Goal: Task Accomplishment & Management: Complete application form

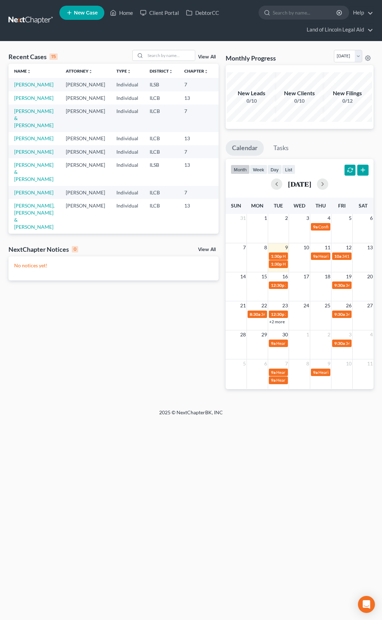
click at [33, 23] on link at bounding box center [30, 20] width 45 height 13
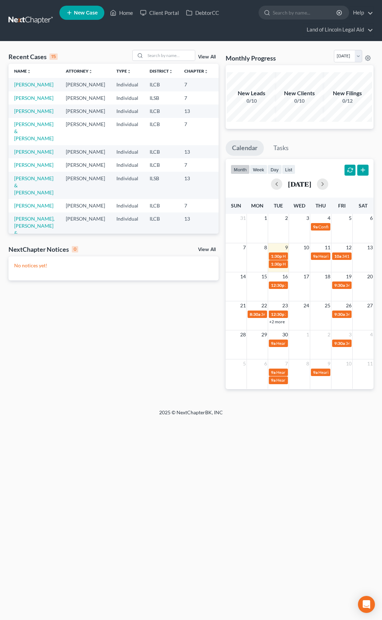
click at [33, 22] on link at bounding box center [30, 20] width 45 height 13
click at [26, 23] on link at bounding box center [30, 20] width 45 height 13
click at [35, 22] on link at bounding box center [30, 20] width 45 height 13
click at [25, 155] on link "[PERSON_NAME]" at bounding box center [33, 152] width 39 height 6
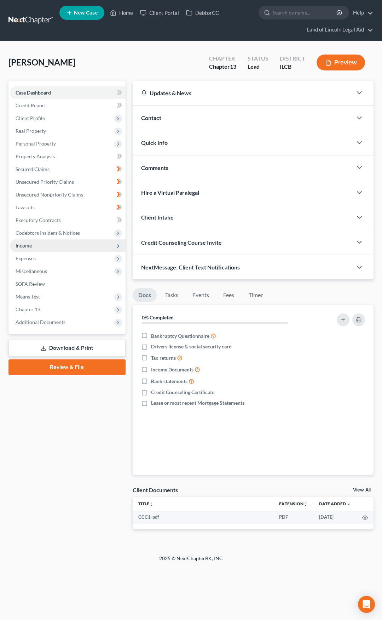
click at [84, 247] on span "Income" at bounding box center [68, 245] width 116 height 13
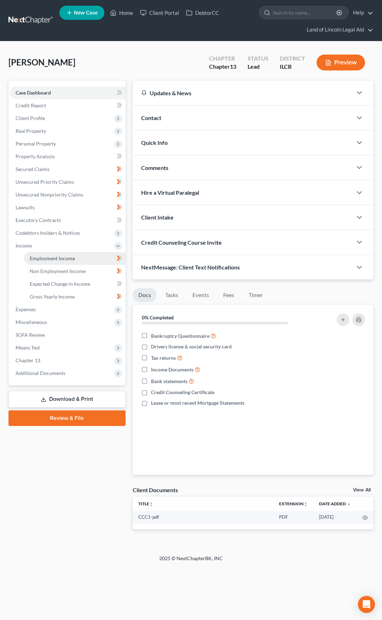
click at [84, 262] on link "Employment Income" at bounding box center [75, 258] width 102 height 13
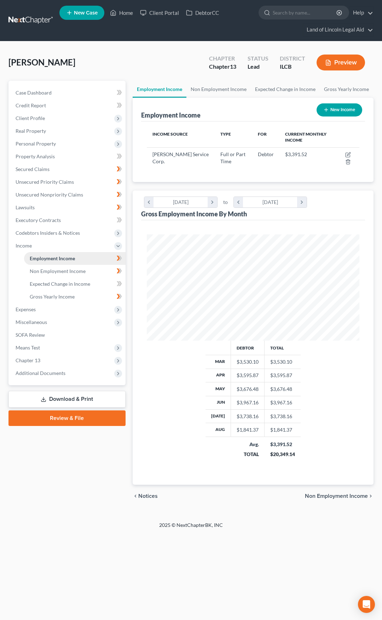
scroll to position [106, 227]
click at [349, 155] on icon "button" at bounding box center [349, 155] width 6 height 6
select select "0"
select select "14"
select select "1"
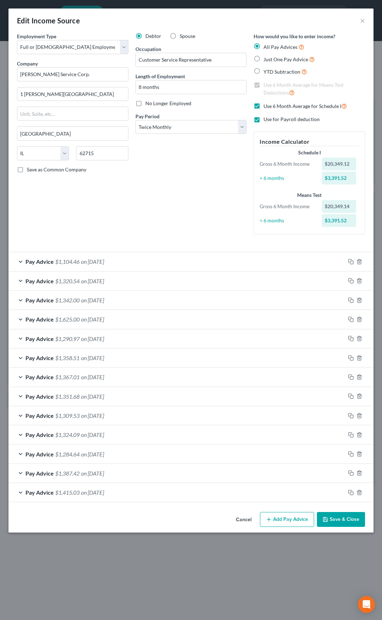
click at [294, 518] on button "Add Pay Advice" at bounding box center [287, 519] width 54 height 15
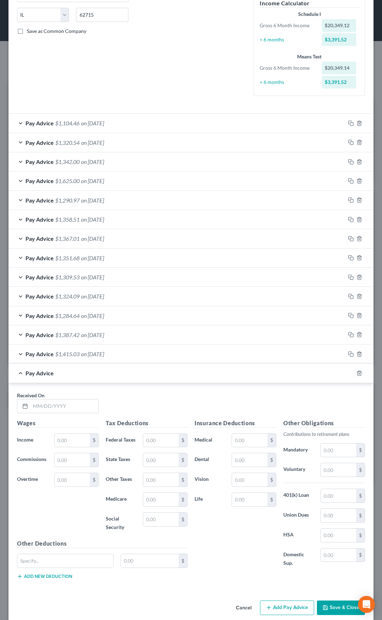
scroll to position [155, 0]
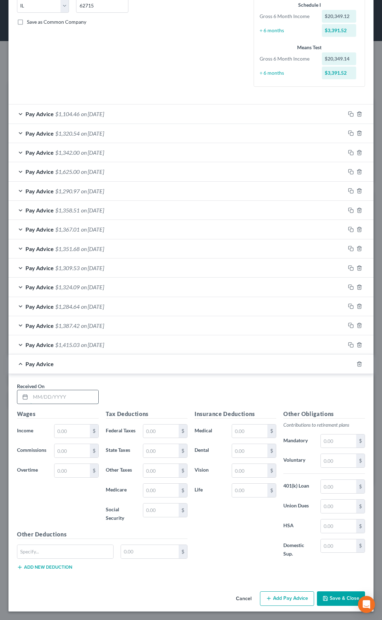
click at [76, 391] on input "text" at bounding box center [64, 396] width 68 height 13
click at [73, 395] on input "text" at bounding box center [64, 396] width 68 height 13
type input "8/29/25"
type input "1,656.95"
click at [64, 464] on input "text" at bounding box center [72, 470] width 35 height 13
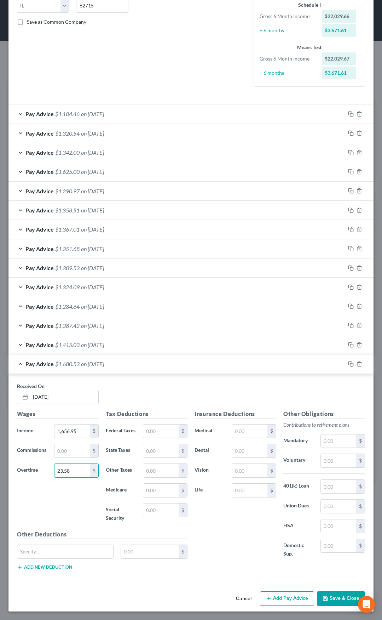
type input "23.58"
click at [169, 425] on input "text" at bounding box center [160, 431] width 35 height 13
type input "67.83"
type input "53.27"
type input "27.85"
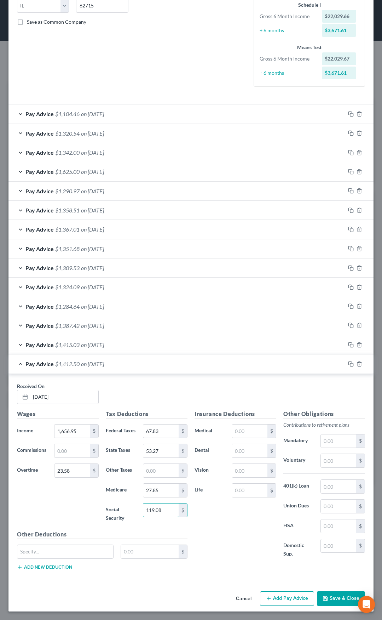
type input "119.08"
click at [148, 109] on div "Pay Advice $1,104.46 on 08/15/2025" at bounding box center [176, 113] width 337 height 19
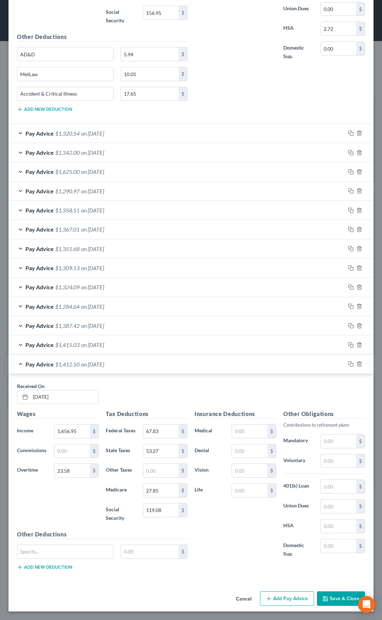
scroll to position [409, 0]
click at [326, 480] on input "text" at bounding box center [338, 486] width 35 height 13
type input "132.05"
click at [249, 445] on input "text" at bounding box center [249, 450] width 35 height 13
type input "16.72"
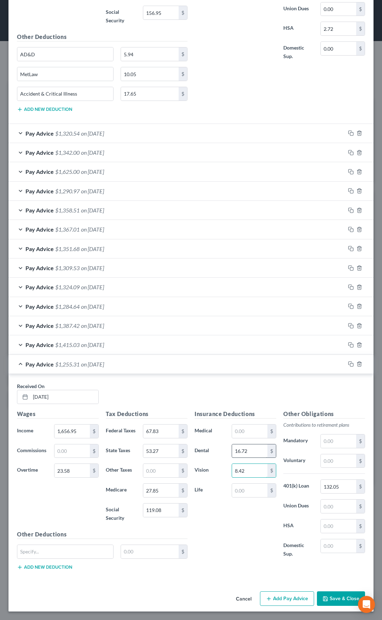
type input "8.42"
type input "10.80"
click at [78, 545] on div at bounding box center [65, 552] width 97 height 14
click at [78, 550] on input "text" at bounding box center [65, 551] width 96 height 13
type input "AD&D"
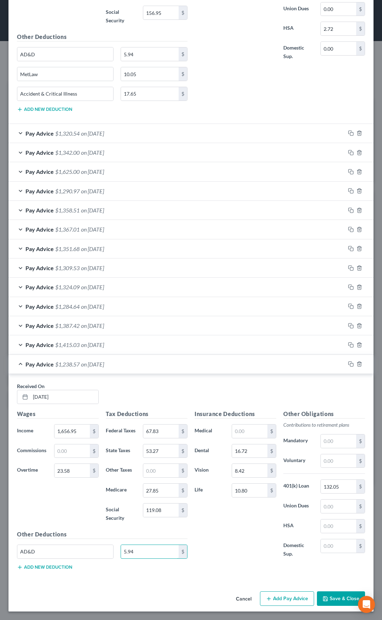
type input "5.94"
click at [55, 570] on div "Other Deductions AD&D 5.94 $ Add new deduction" at bounding box center [102, 553] width 178 height 46
click at [51, 567] on button "Add new deduction" at bounding box center [44, 567] width 55 height 6
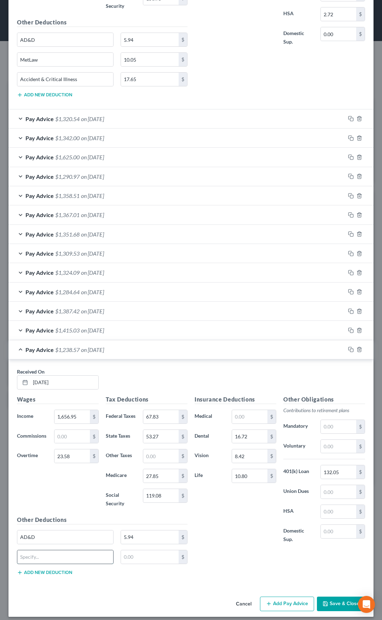
click at [61, 564] on input "text" at bounding box center [65, 556] width 96 height 13
type input "MetLaw"
type input "10.05"
click at [35, 575] on button "Add new deduction" at bounding box center [44, 573] width 55 height 6
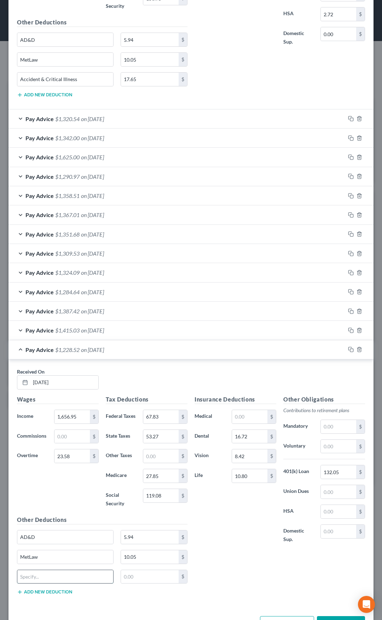
click at [42, 584] on input "text" at bounding box center [65, 576] width 96 height 13
type input "Accident & Critical Illness"
type input "17.65"
click at [242, 424] on input "text" at bounding box center [249, 416] width 35 height 13
type input "82.03"
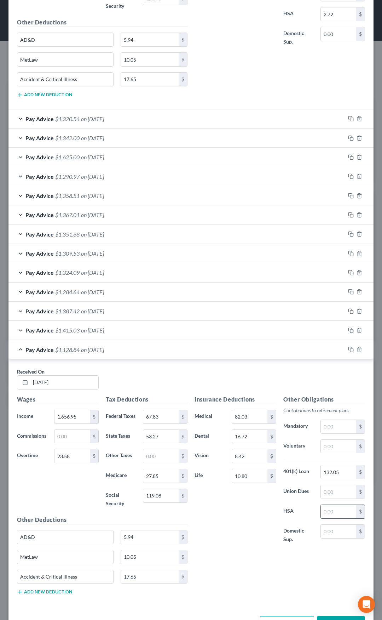
click at [324, 518] on input "text" at bounding box center [338, 511] width 35 height 13
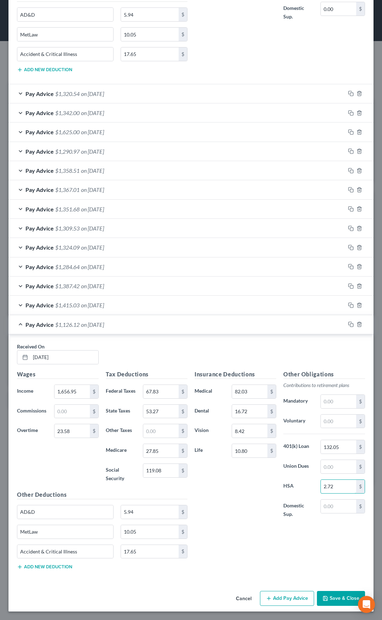
scroll to position [449, 0]
type input "2.72"
click at [340, 602] on button "Save & Close" at bounding box center [341, 598] width 48 height 15
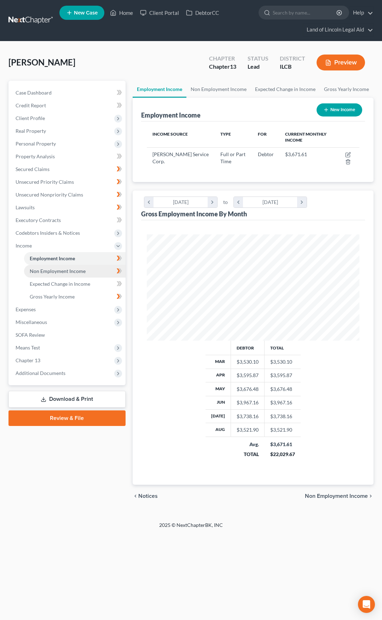
click at [80, 273] on span "Non Employment Income" at bounding box center [58, 271] width 56 height 6
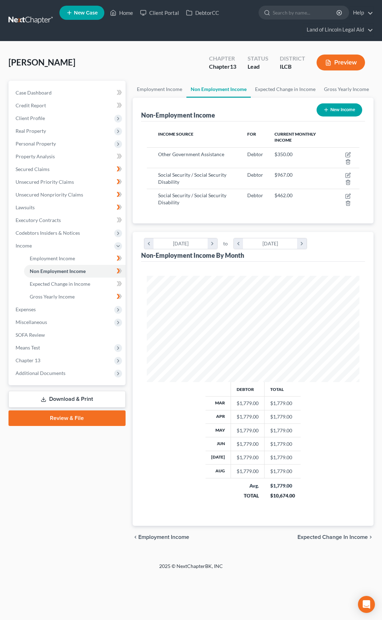
scroll to position [106, 227]
click at [79, 308] on span "Expenses" at bounding box center [68, 309] width 116 height 13
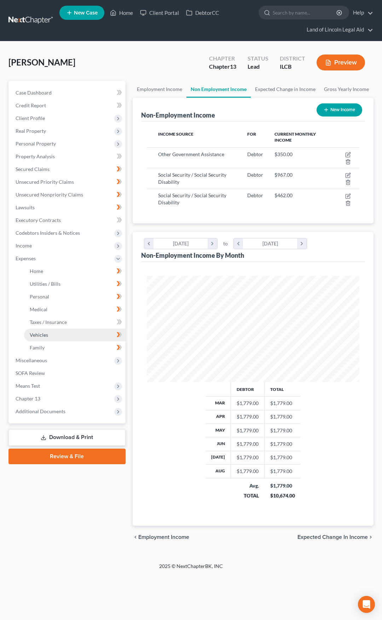
click at [80, 333] on link "Vehicles" at bounding box center [75, 335] width 102 height 13
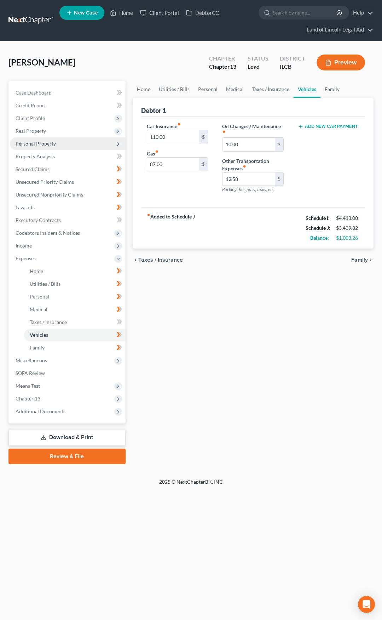
click at [81, 148] on span "Personal Property" at bounding box center [68, 143] width 116 height 13
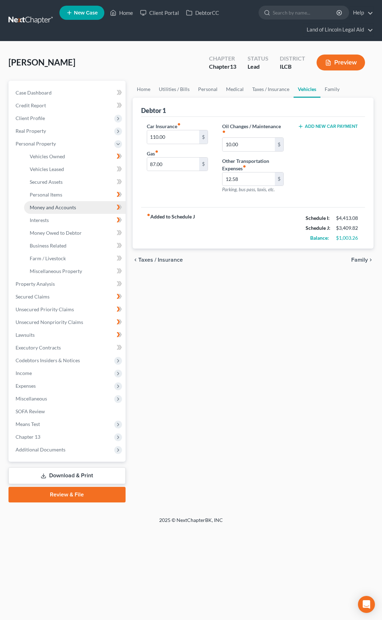
click at [83, 207] on link "Money and Accounts" at bounding box center [75, 207] width 102 height 13
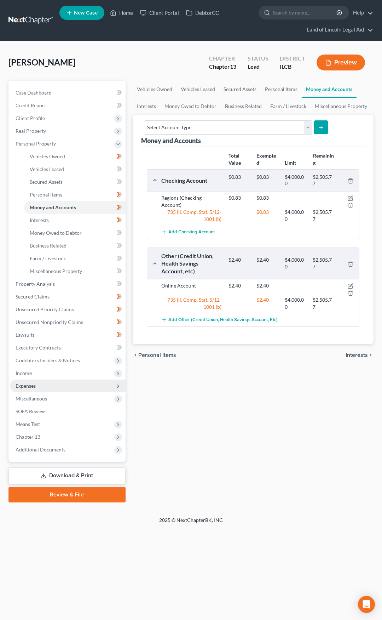
click at [78, 381] on span "Expenses" at bounding box center [68, 386] width 116 height 13
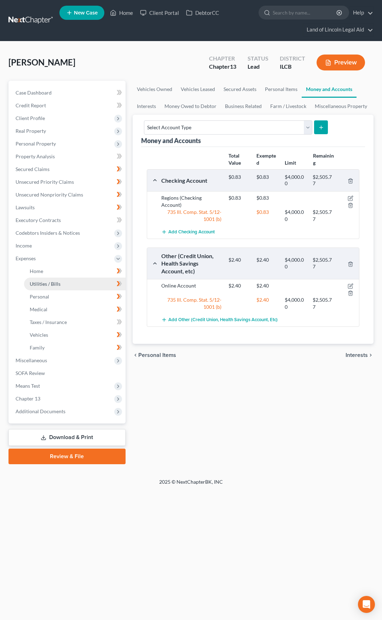
click at [70, 289] on link "Utilities / Bills" at bounding box center [75, 284] width 102 height 13
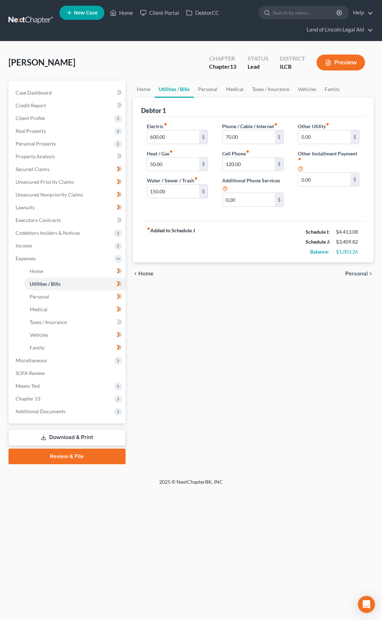
click at [32, 23] on link at bounding box center [30, 20] width 45 height 13
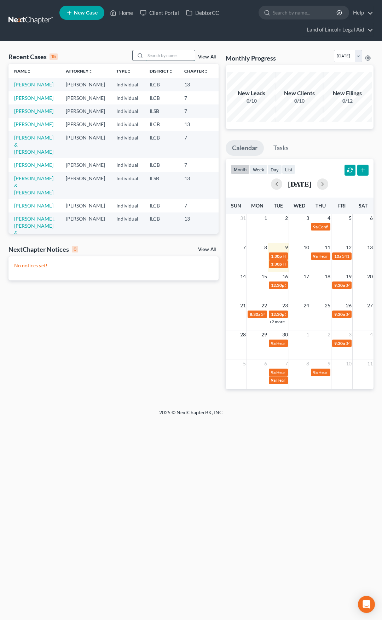
click at [152, 58] on input "search" at bounding box center [171, 55] width 50 height 10
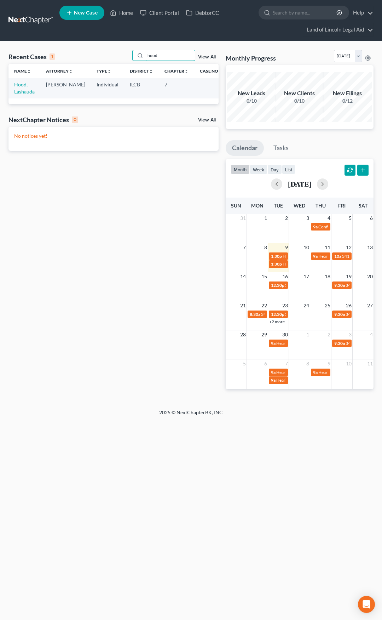
type input "hood"
click at [27, 93] on link "Hood, Lashauda" at bounding box center [24, 87] width 21 height 13
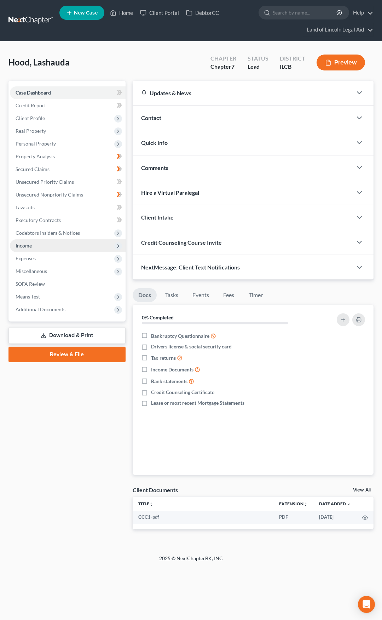
click at [80, 245] on span "Income" at bounding box center [68, 245] width 116 height 13
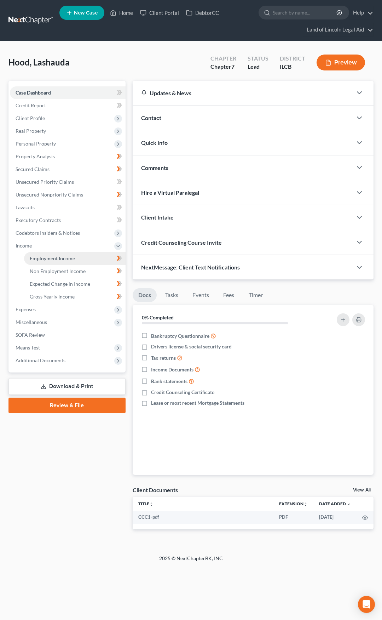
click at [81, 258] on link "Employment Income" at bounding box center [75, 258] width 102 height 13
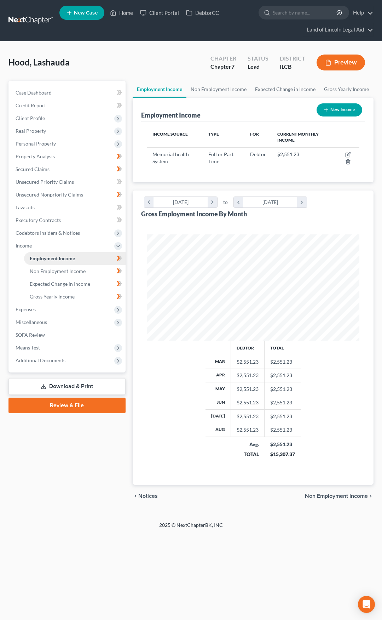
scroll to position [106, 227]
click at [348, 153] on icon "button" at bounding box center [349, 155] width 6 height 6
select select "0"
select select "14"
select select "2"
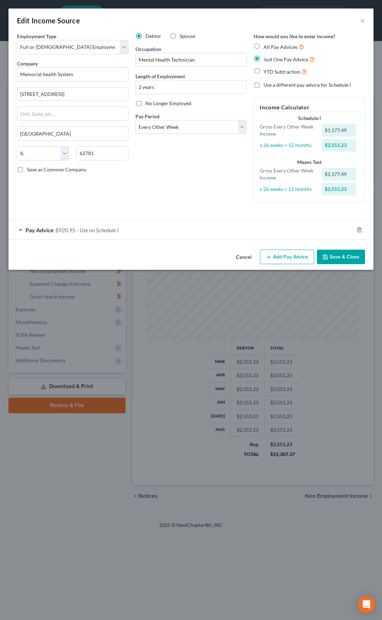
click at [146, 103] on label "No Longer Employed" at bounding box center [169, 103] width 46 height 7
click at [148, 103] on input "No Longer Employed" at bounding box center [150, 102] width 5 height 5
checkbox input "true"
click at [347, 257] on button "Save & Close" at bounding box center [341, 257] width 48 height 15
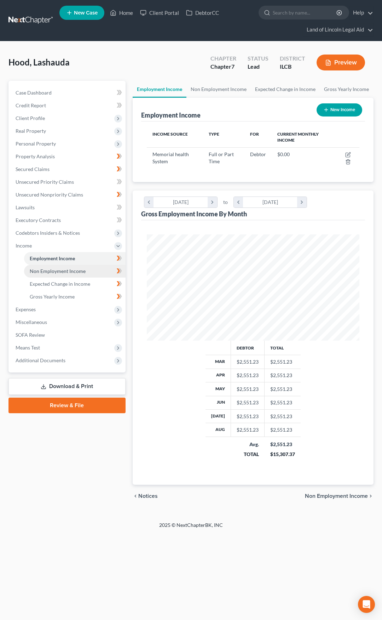
click at [84, 272] on span "Non Employment Income" at bounding box center [58, 271] width 56 height 6
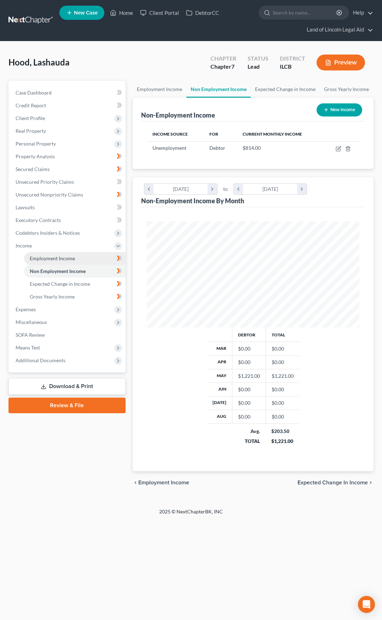
scroll to position [106, 227]
click at [85, 258] on link "Employment Income" at bounding box center [75, 258] width 102 height 13
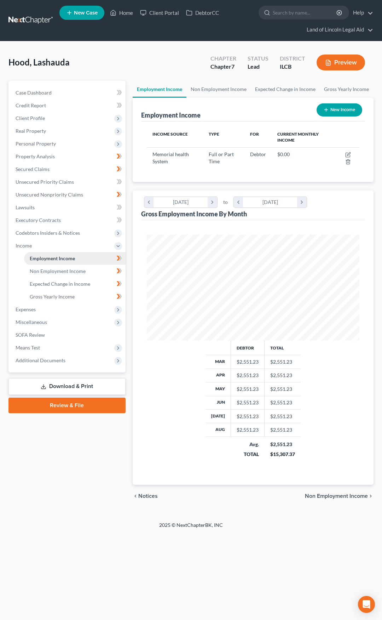
scroll to position [106, 227]
click at [83, 271] on span "Non Employment Income" at bounding box center [58, 271] width 56 height 6
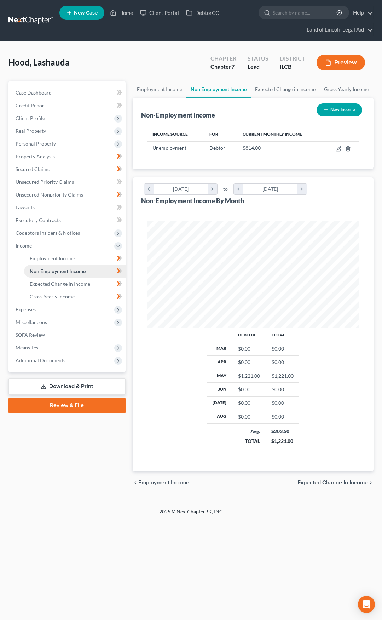
scroll to position [106, 227]
click at [86, 259] on link "Employment Income" at bounding box center [75, 258] width 102 height 13
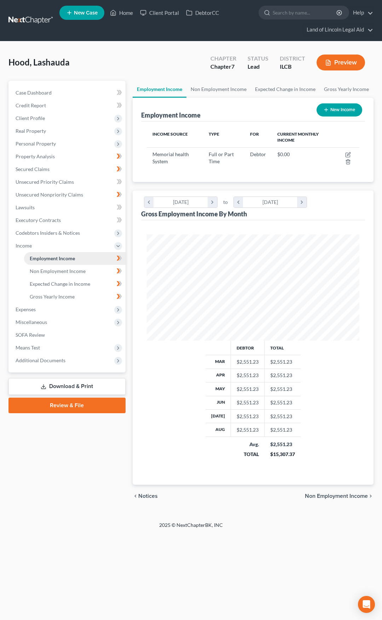
scroll to position [106, 227]
click at [86, 267] on link "Non Employment Income" at bounding box center [75, 271] width 102 height 13
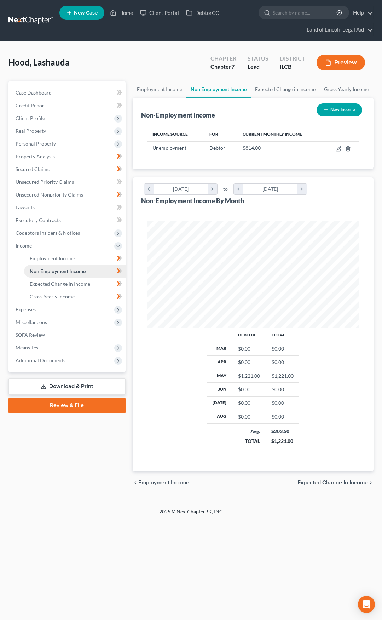
scroll to position [106, 227]
click at [337, 149] on icon "button" at bounding box center [339, 149] width 6 height 6
select select "0"
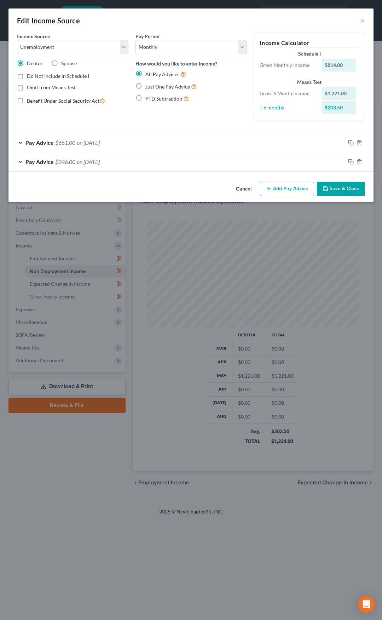
click at [245, 189] on button "Cancel" at bounding box center [244, 189] width 27 height 14
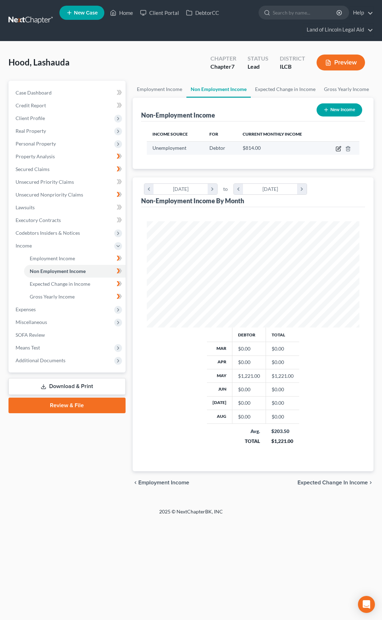
click at [338, 148] on icon "button" at bounding box center [339, 149] width 6 height 6
select select "0"
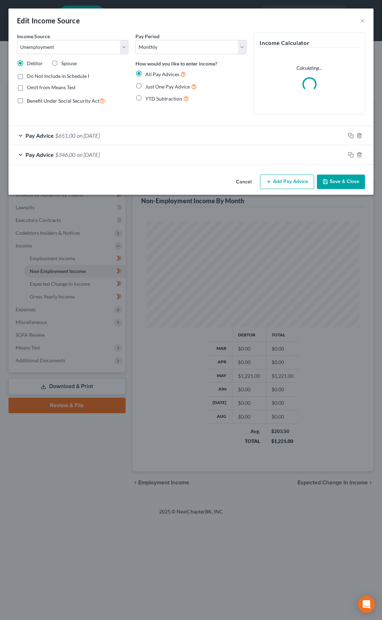
click at [157, 138] on div "Pay Advice $651.00 on 05/17/2025" at bounding box center [176, 135] width 337 height 19
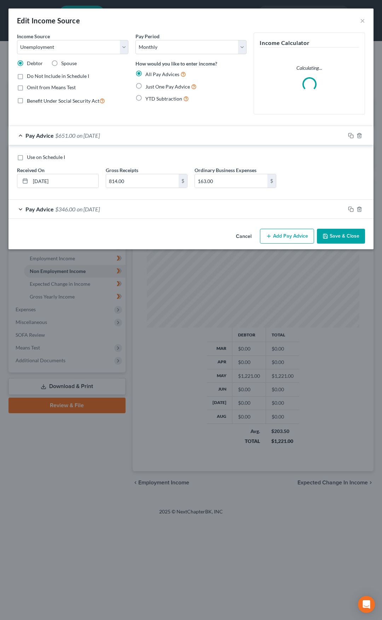
click at [157, 138] on div "Pay Advice $651.00 on 05/17/2025" at bounding box center [176, 135] width 337 height 19
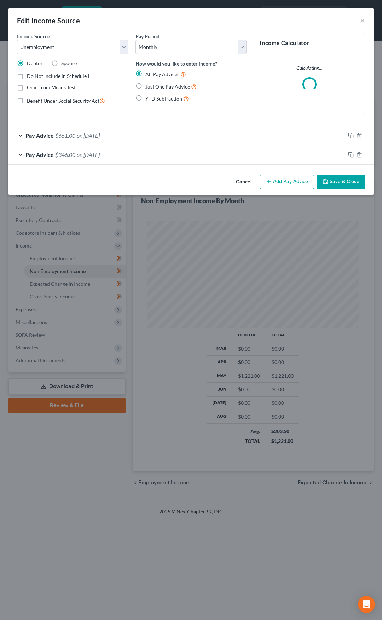
click at [154, 139] on div "Pay Advice $651.00 on 05/17/2025" at bounding box center [176, 135] width 337 height 19
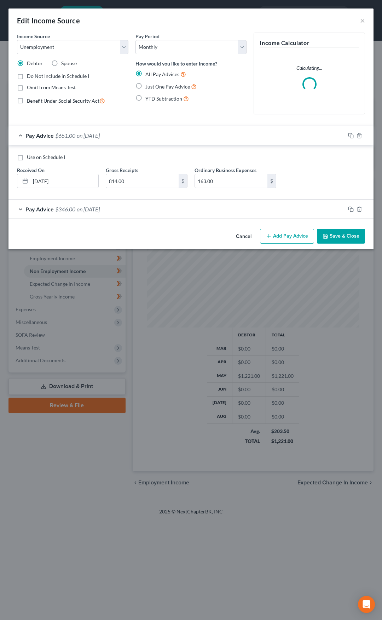
click at [156, 137] on div "Pay Advice $651.00 on 05/17/2025" at bounding box center [176, 135] width 337 height 19
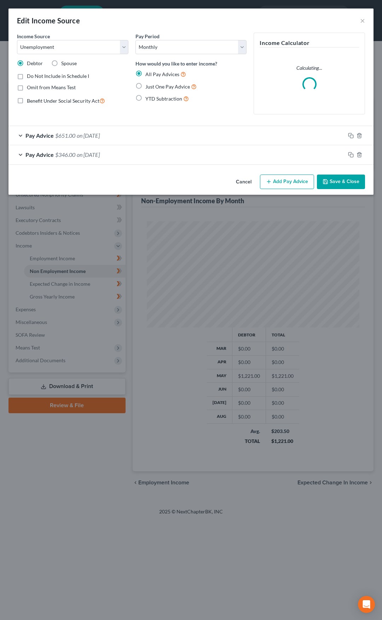
click at [153, 160] on div "Pay Advice $346.00 on 05/03/2025" at bounding box center [176, 154] width 337 height 19
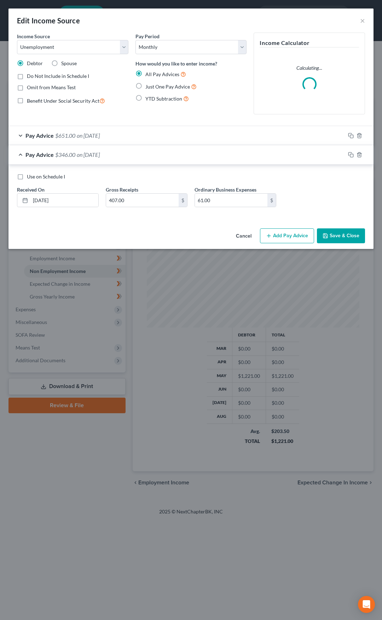
click at [153, 160] on div "Pay Advice $346.00 on 05/03/2025" at bounding box center [176, 154] width 337 height 19
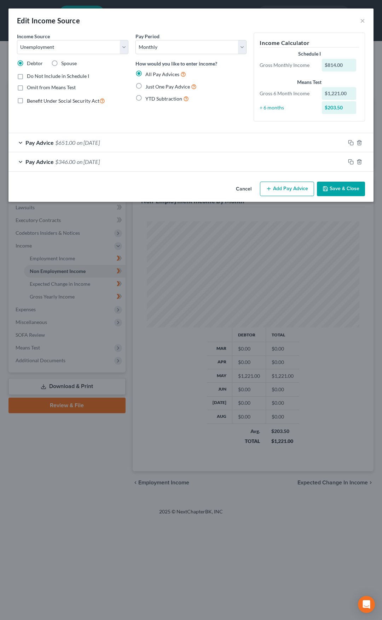
click at [246, 188] on button "Cancel" at bounding box center [244, 189] width 27 height 14
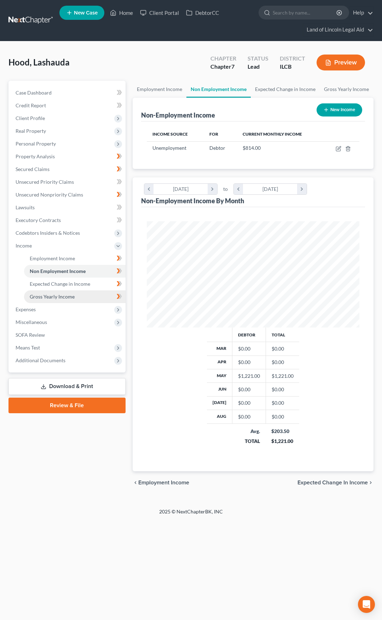
click at [102, 296] on link "Gross Yearly Income" at bounding box center [75, 296] width 102 height 13
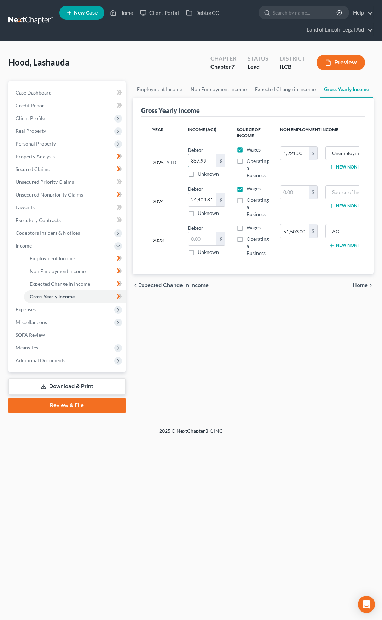
click at [190, 161] on input "357.99" at bounding box center [202, 160] width 28 height 13
type input "3,328.59"
click at [169, 174] on div "2025 YTD" at bounding box center [165, 162] width 24 height 33
click at [98, 257] on link "Employment Income" at bounding box center [75, 258] width 102 height 13
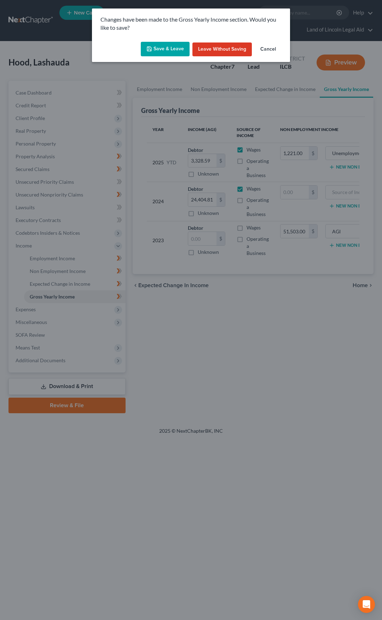
click at [161, 53] on button "Save & Leave" at bounding box center [165, 49] width 49 height 15
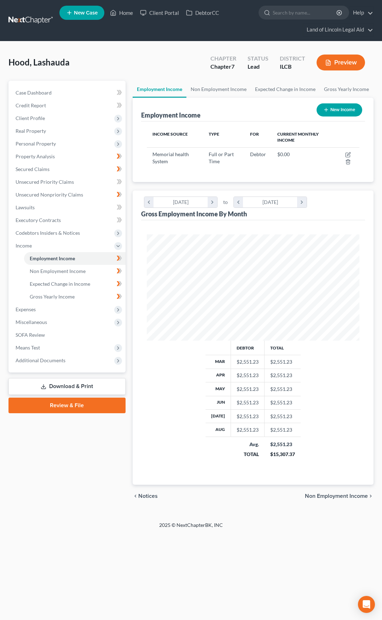
scroll to position [106, 227]
click at [336, 108] on button "New Income" at bounding box center [340, 109] width 46 height 13
select select "0"
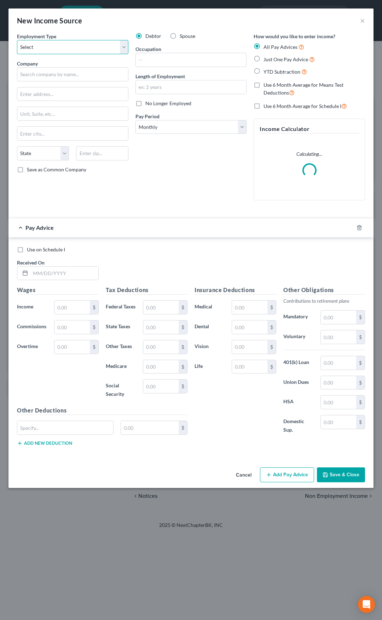
click at [67, 49] on select "Select Full or Part Time Employment Self Employment" at bounding box center [73, 47] width 112 height 14
select select "0"
click at [17, 40] on select "Select Full or Part Time Employment Self Employment" at bounding box center [73, 47] width 112 height 14
click at [64, 74] on input "text" at bounding box center [73, 74] width 112 height 14
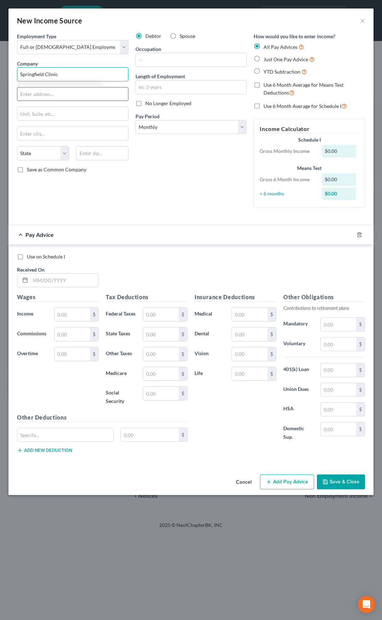
type input "Springfield Clinic"
click at [49, 95] on input "text" at bounding box center [72, 93] width 111 height 13
type input "1025 S. Sixth Street"
type input "PO Box 19248"
type input "62703"
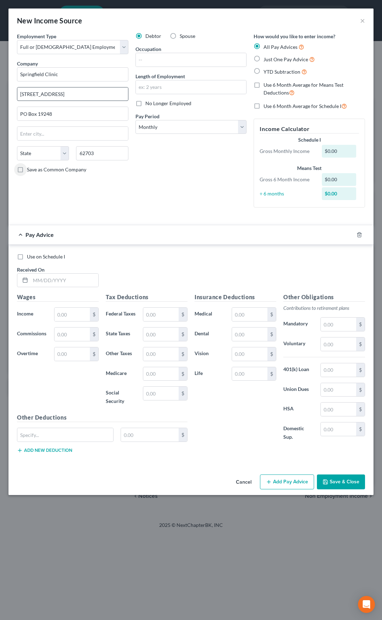
type input "Springfield"
select select "14"
click at [144, 62] on input "text" at bounding box center [191, 59] width 111 height 13
type input "Laboratory Assistant II"
type input "1 month"
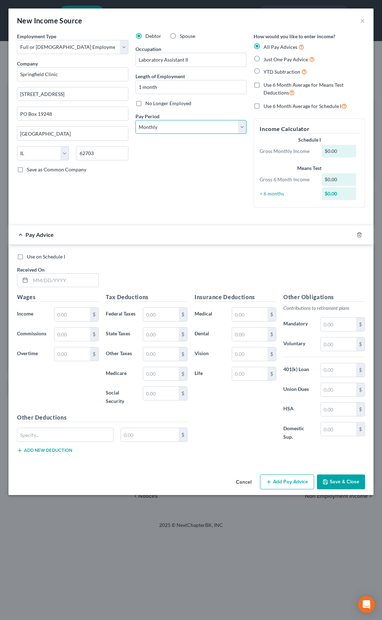
click at [152, 127] on select "Select Monthly Twice Monthly Every Other Week Weekly" at bounding box center [192, 127] width 112 height 14
select select "1"
click at [136, 120] on select "Select Monthly Twice Monthly Every Other Week Weekly" at bounding box center [192, 127] width 112 height 14
click at [264, 73] on label "YTD Subtraction" at bounding box center [286, 72] width 44 height 8
click at [267, 72] on input "YTD Subtraction" at bounding box center [269, 70] width 5 height 5
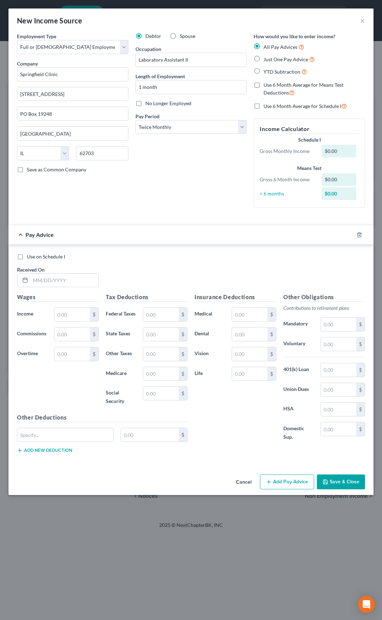
radio input "true"
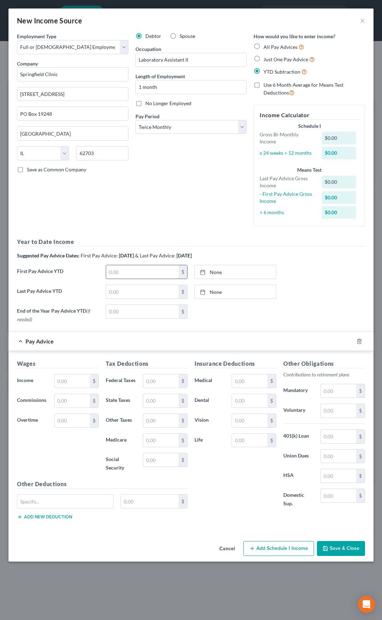
click at [135, 272] on input "text" at bounding box center [142, 271] width 73 height 13
type input "920.95"
click at [131, 285] on input "text" at bounding box center [142, 291] width 73 height 13
type input "2,153.59"
click at [77, 377] on input "text" at bounding box center [72, 380] width 35 height 13
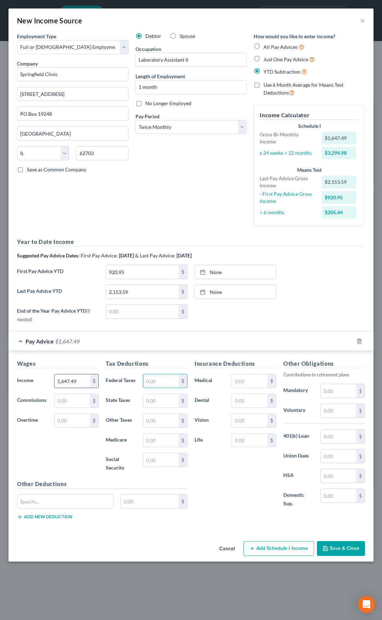
click at [72, 382] on input "1,647.49" at bounding box center [72, 380] width 35 height 13
type input "1,649.98"
type input "81.55"
type input "23.89"
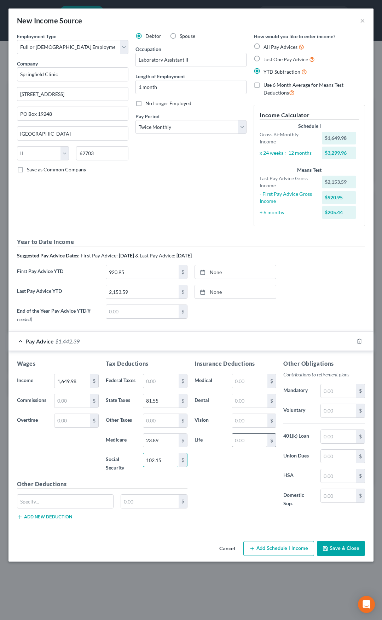
type input "102.15"
click at [238, 439] on input "text" at bounding box center [249, 440] width 35 height 13
type input "1.68"
click at [74, 381] on input "1,649.98" at bounding box center [72, 380] width 35 height 13
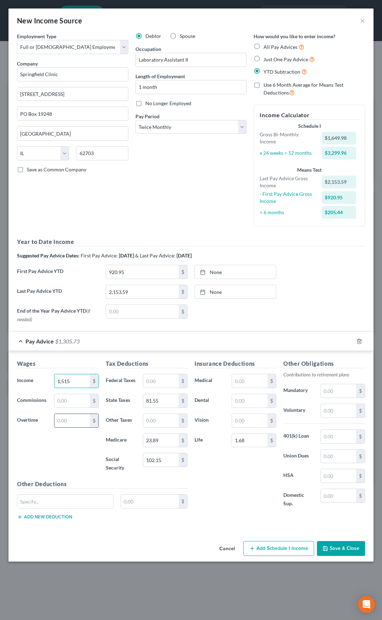
type input "1,515"
click at [64, 420] on input "text" at bounding box center [72, 420] width 35 height 13
type input "30"
click at [81, 504] on input "text" at bounding box center [65, 501] width 96 height 13
type input "Critical Illness"
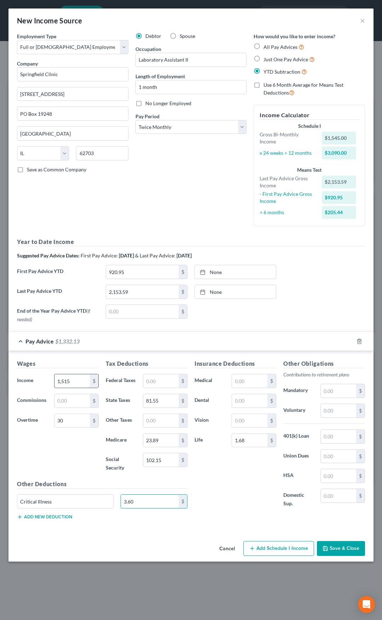
type input "3.60"
click at [72, 384] on input "1,515" at bounding box center [72, 380] width 35 height 13
click at [80, 383] on input "1,547.49" at bounding box center [72, 380] width 35 height 13
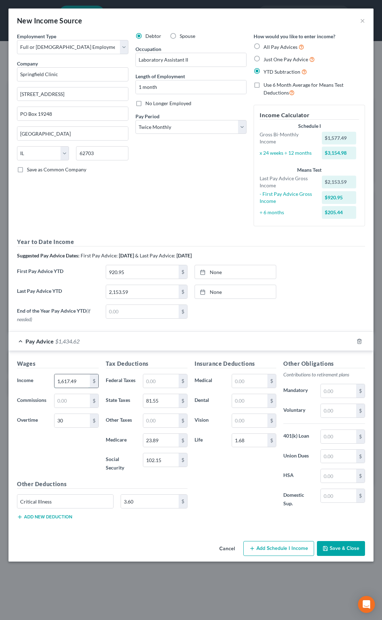
type input "1,617.49"
click at [68, 448] on div "Wages Income * 1,617.49 $ Commissions $ Overtime 30 $" at bounding box center [57, 419] width 89 height 120
click at [358, 341] on icon "button" at bounding box center [359, 341] width 3 height 5
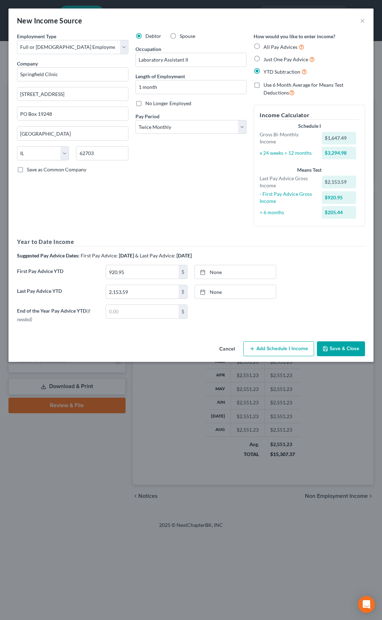
click at [344, 350] on button "Save & Close" at bounding box center [341, 348] width 48 height 15
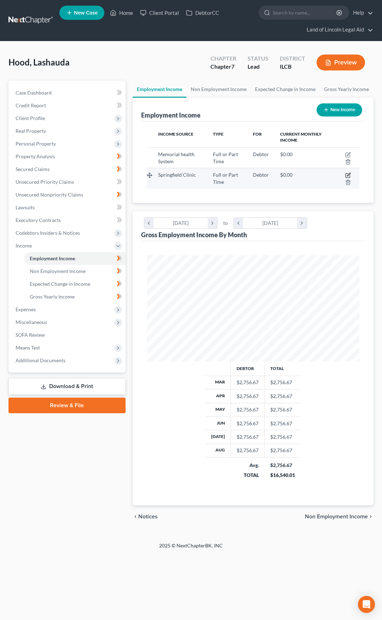
click at [349, 175] on icon "button" at bounding box center [348, 174] width 3 height 3
select select "0"
select select "14"
select select "1"
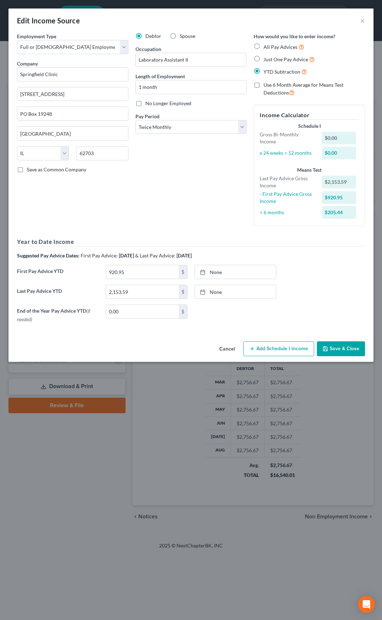
click at [230, 349] on button "Cancel" at bounding box center [227, 349] width 27 height 14
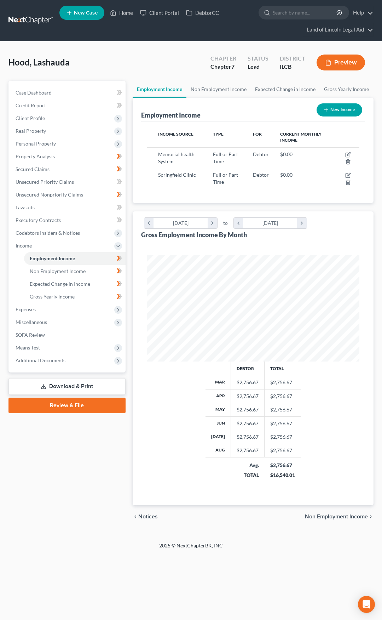
click at [24, 22] on link at bounding box center [30, 20] width 45 height 13
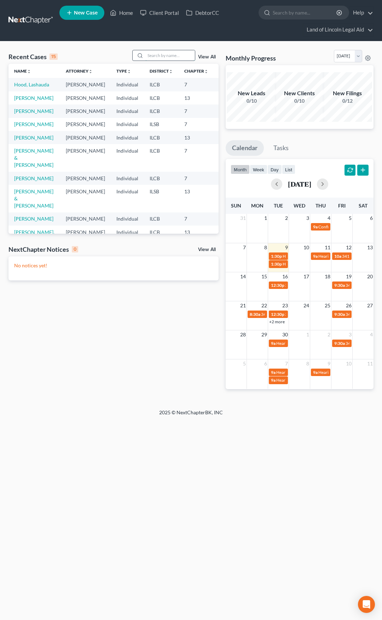
click at [155, 55] on input "search" at bounding box center [171, 55] width 50 height 10
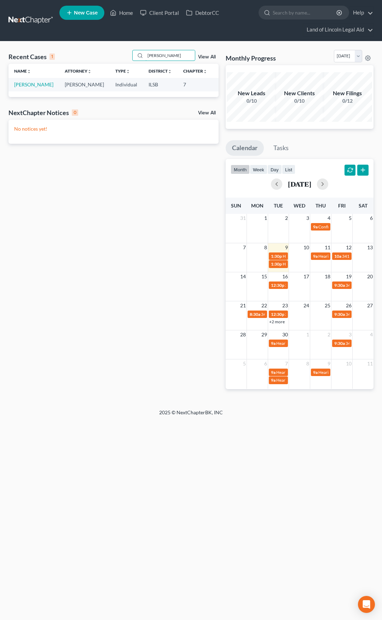
type input "harris"
click at [206, 57] on link "View All" at bounding box center [207, 57] width 18 height 5
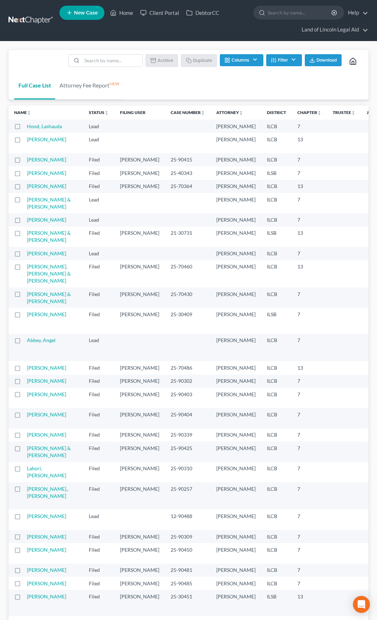
click at [272, 60] on icon "button" at bounding box center [274, 60] width 6 height 6
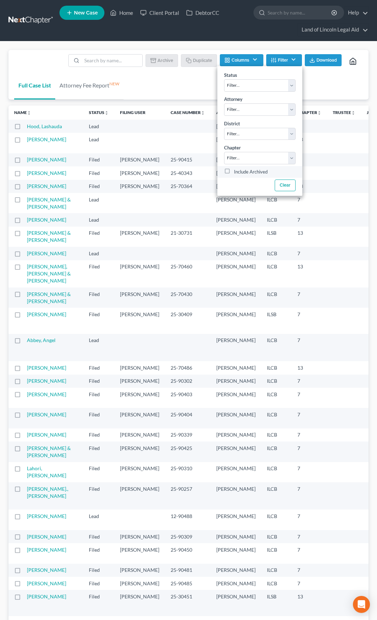
click at [234, 171] on label "Include Archived" at bounding box center [251, 172] width 34 height 8
click at [237, 171] on input "Include Archived" at bounding box center [239, 170] width 5 height 5
checkbox input "true"
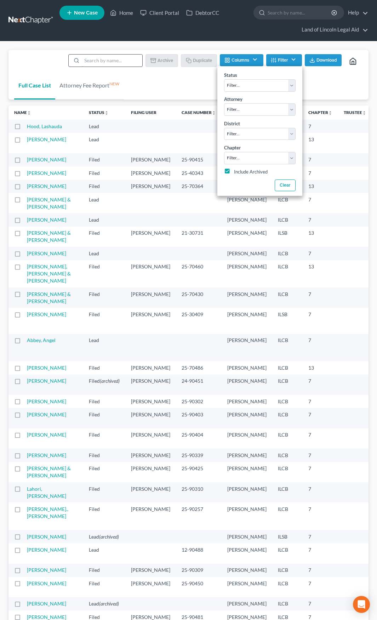
click at [109, 60] on input "search" at bounding box center [112, 61] width 61 height 12
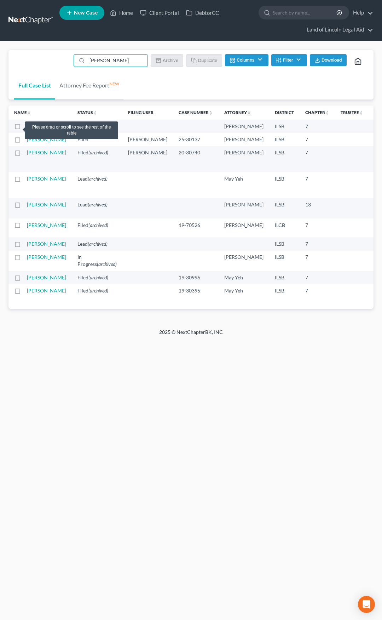
click at [24, 128] on label at bounding box center [24, 128] width 0 height 0
type input "harris"
click at [27, 127] on input "checkbox" at bounding box center [29, 125] width 5 height 5
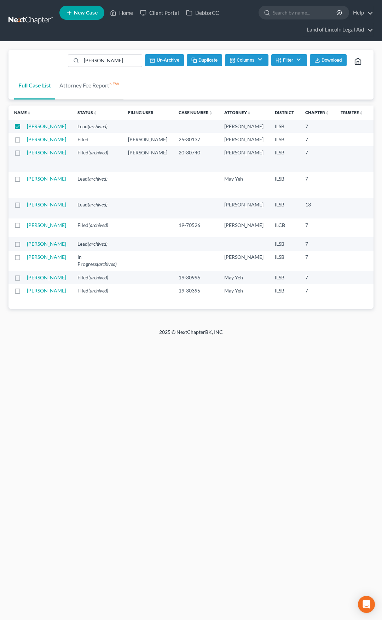
click at [168, 61] on button "Un-archive" at bounding box center [164, 60] width 39 height 12
checkbox input "false"
click at [32, 129] on link "[PERSON_NAME]" at bounding box center [46, 126] width 39 height 6
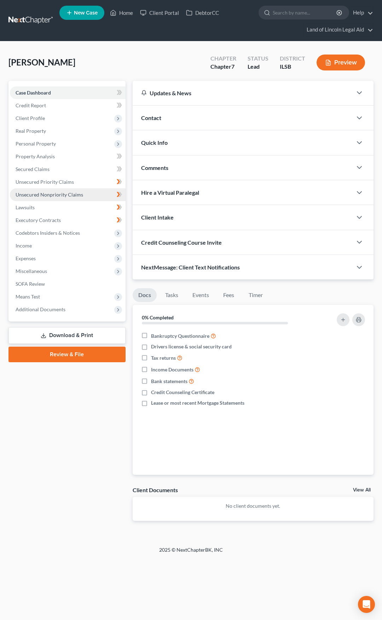
click at [67, 194] on span "Unsecured Nonpriority Claims" at bounding box center [50, 195] width 68 height 6
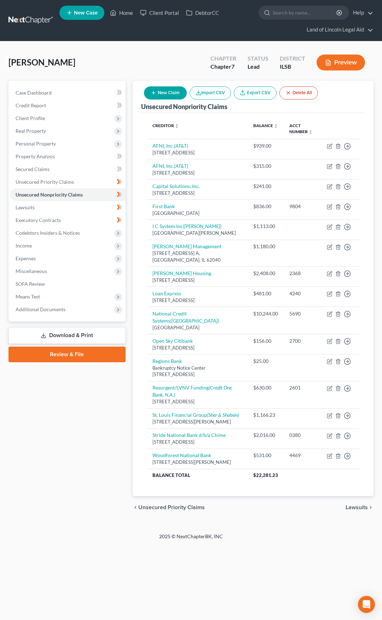
click at [162, 90] on button "New Claim" at bounding box center [165, 92] width 43 height 13
select select "0"
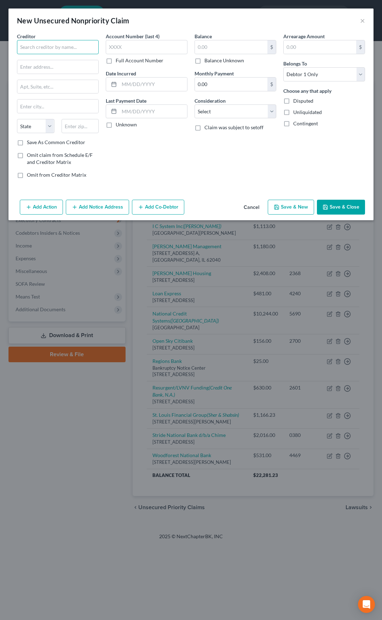
click at [74, 51] on input "text" at bounding box center [58, 47] width 82 height 14
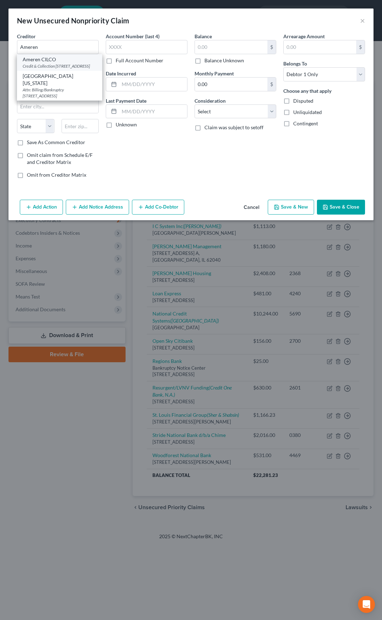
click at [56, 62] on div "Ameren CILCO" at bounding box center [60, 59] width 74 height 7
type input "Ameren CILCO"
type input "Credit & Collection"
type input "2105 E. State Route 104"
type input "Pawnee"
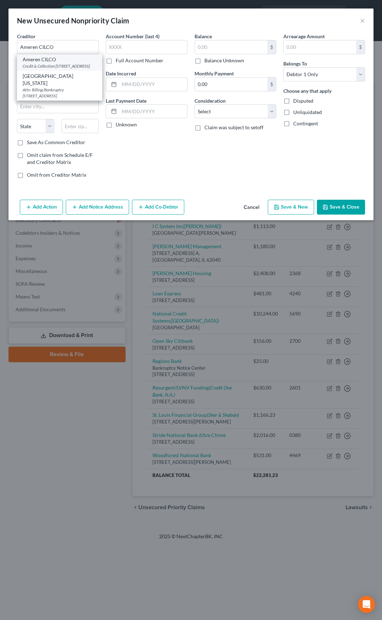
select select "14"
type input "62558"
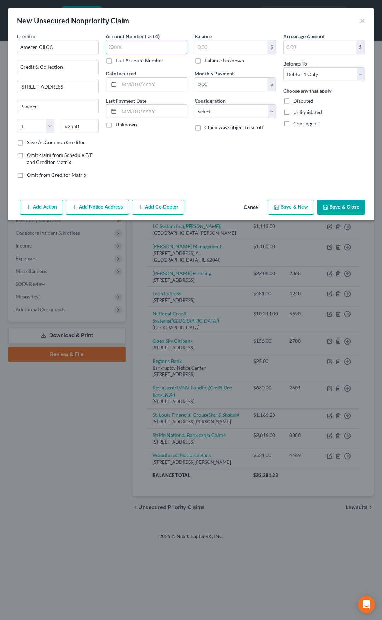
click at [118, 47] on input "text" at bounding box center [147, 47] width 82 height 14
type input "4363"
click at [204, 47] on input "text" at bounding box center [231, 46] width 73 height 13
type input "978.64"
drag, startPoint x: 218, startPoint y: 112, endPoint x: 217, endPoint y: 118, distance: 5.9
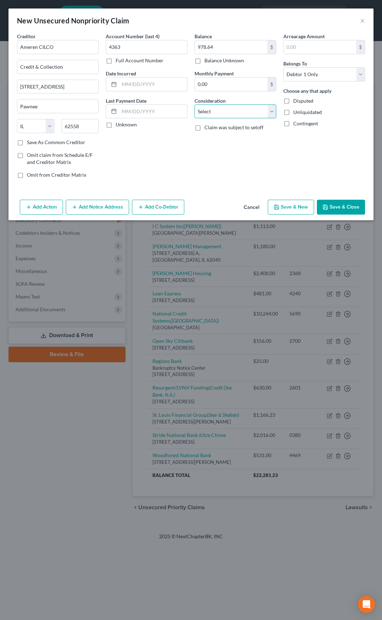
click at [218, 112] on select "Select Cable / Satellite Services Collection Agency Credit Card Debt Debt Couns…" at bounding box center [236, 111] width 82 height 14
select select "20"
click at [195, 104] on select "Select Cable / Satellite Services Collection Agency Credit Card Debt Debt Couns…" at bounding box center [236, 111] width 82 height 14
click at [333, 205] on button "Save & Close" at bounding box center [341, 207] width 48 height 15
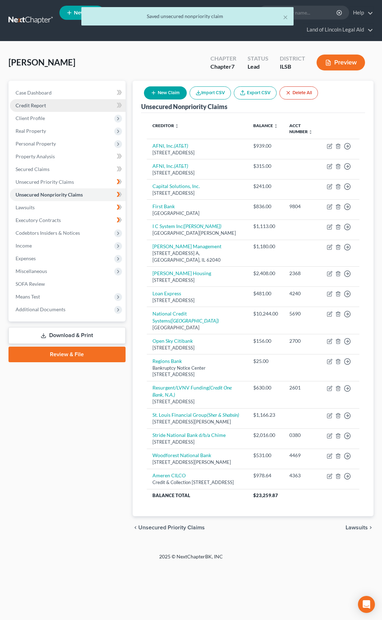
click at [76, 104] on link "Credit Report" at bounding box center [68, 105] width 116 height 13
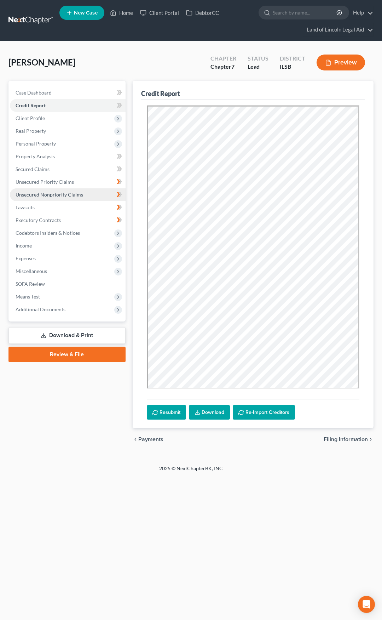
click at [80, 198] on link "Unsecured Nonpriority Claims" at bounding box center [68, 194] width 116 height 13
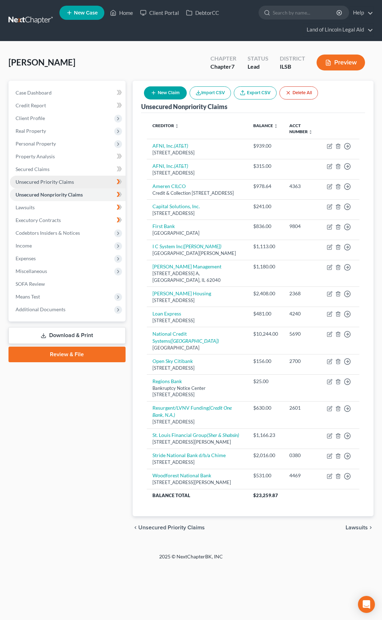
click at [80, 182] on link "Unsecured Priority Claims" at bounding box center [68, 182] width 116 height 13
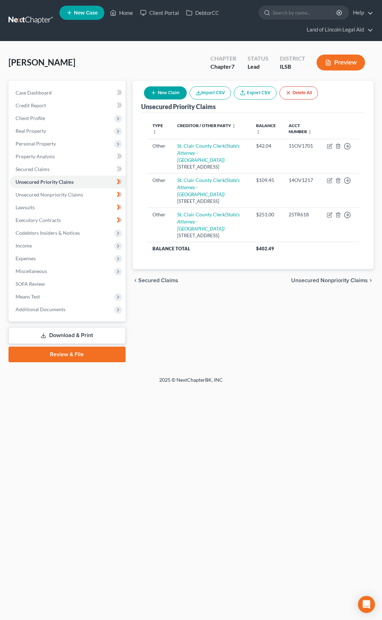
click at [40, 22] on link at bounding box center [30, 20] width 45 height 13
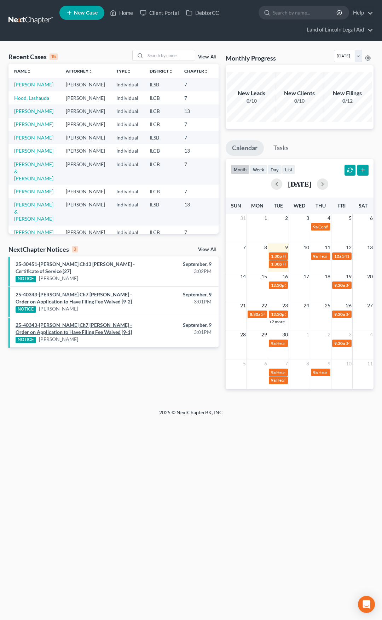
click at [76, 330] on link "25-40343-[PERSON_NAME] Ch7 [PERSON_NAME] - Order on Application to Have Filing …" at bounding box center [74, 328] width 117 height 13
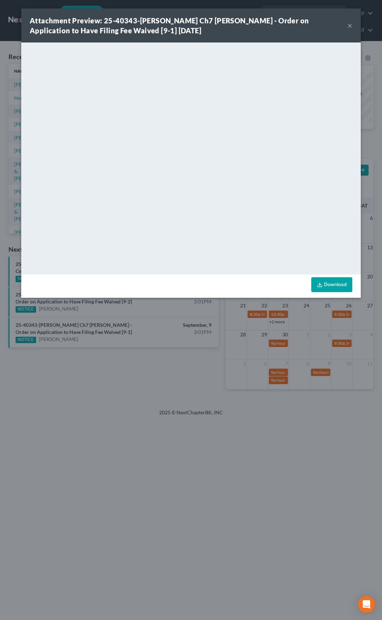
click at [352, 24] on button "×" at bounding box center [350, 25] width 5 height 8
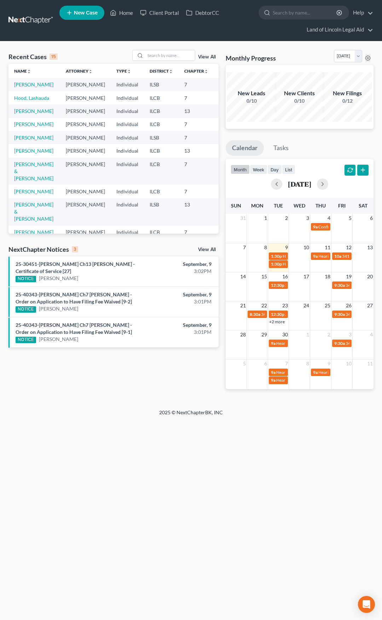
click at [37, 21] on link at bounding box center [30, 20] width 45 height 13
